Goal: Task Accomplishment & Management: Manage account settings

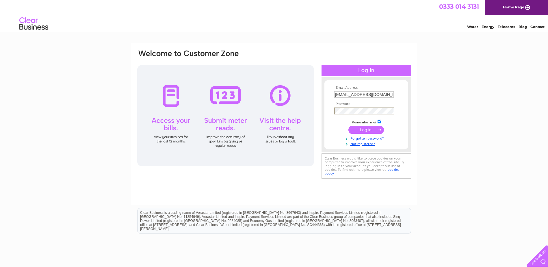
click at [365, 127] on input "submit" at bounding box center [366, 130] width 36 height 8
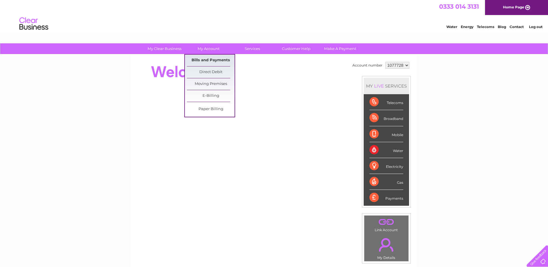
click at [220, 57] on link "Bills and Payments" at bounding box center [211, 61] width 48 height 12
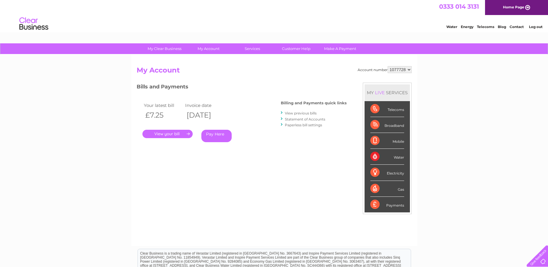
drag, startPoint x: 404, startPoint y: 68, endPoint x: 404, endPoint y: 71, distance: 3.5
click at [404, 68] on select "1077728 1124155" at bounding box center [400, 69] width 24 height 7
select select "1124155"
click at [388, 66] on select "1077728 1124155" at bounding box center [400, 69] width 24 height 7
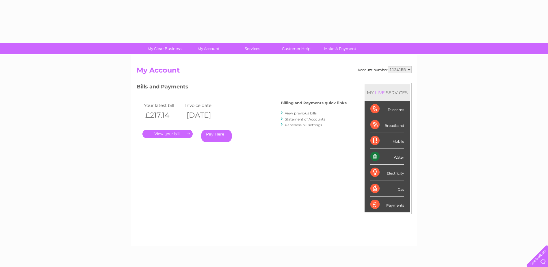
click at [173, 136] on link "." at bounding box center [167, 134] width 50 height 8
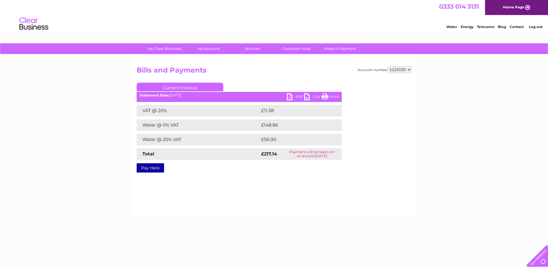
click at [298, 97] on link "PDF" at bounding box center [295, 97] width 17 height 8
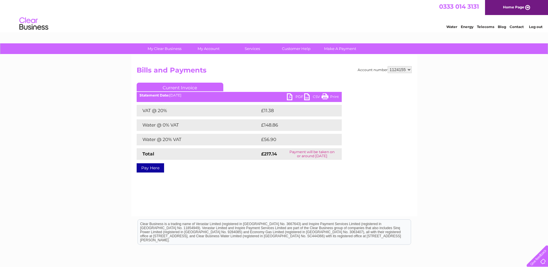
click at [541, 27] on link "Log out" at bounding box center [536, 27] width 14 height 4
